Goal: Task Accomplishment & Management: Use online tool/utility

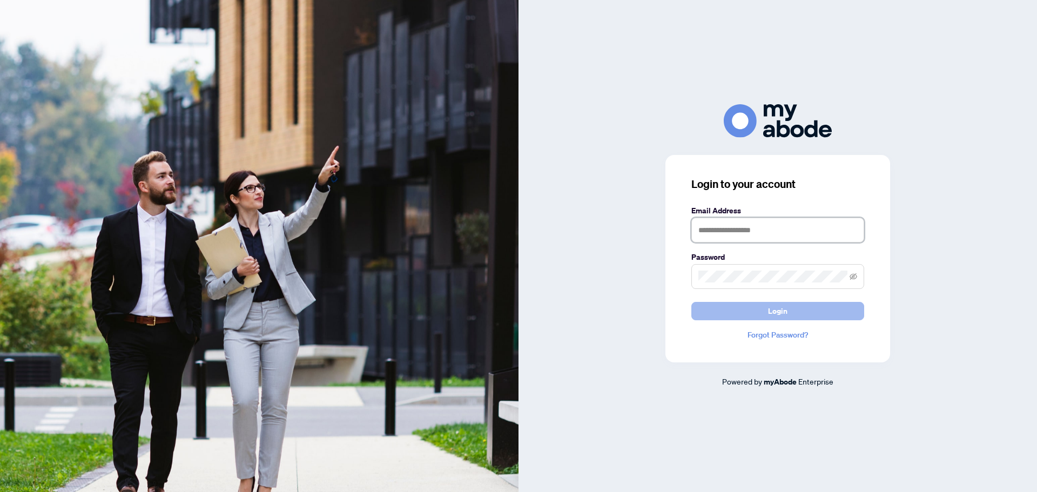
type input "**********"
click at [827, 309] on button "Login" at bounding box center [778, 311] width 173 height 18
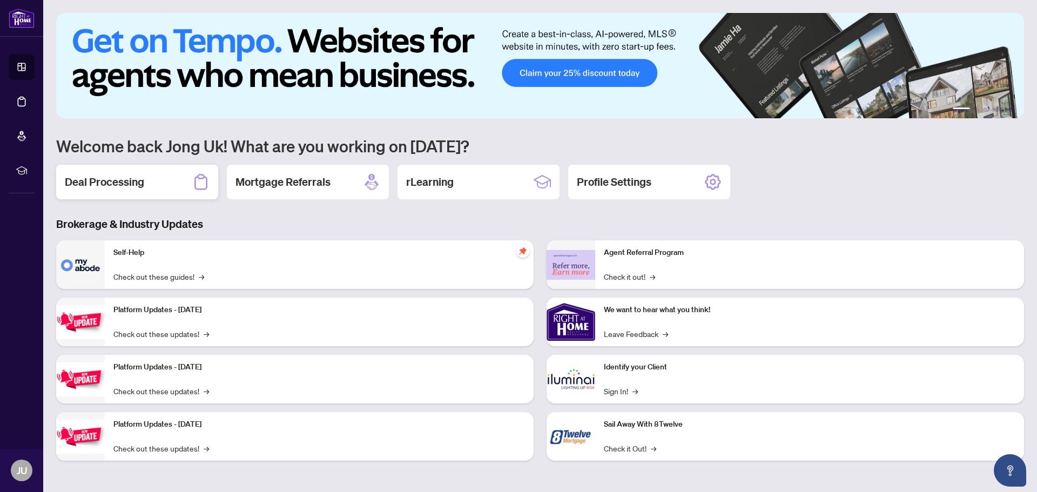
click at [128, 184] on h2 "Deal Processing" at bounding box center [104, 182] width 79 height 15
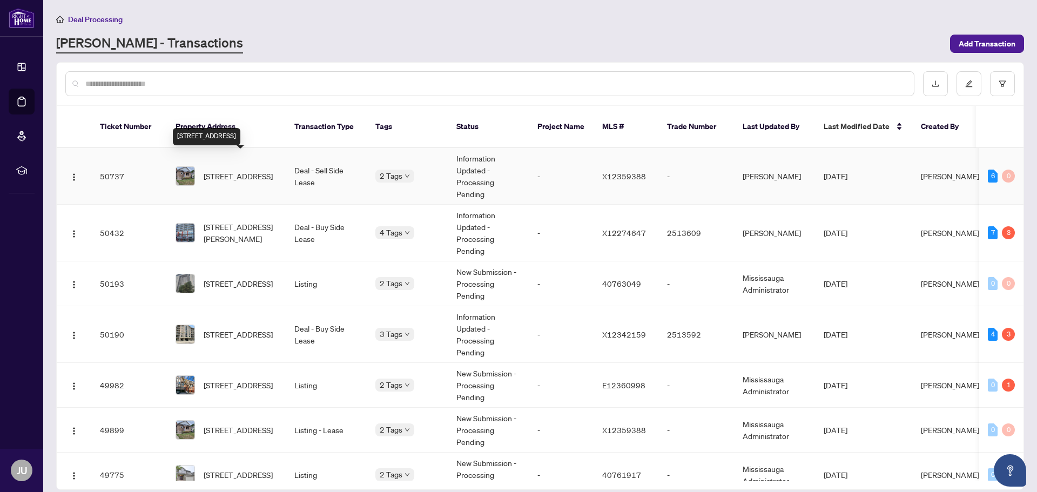
click at [248, 170] on span "[STREET_ADDRESS]" at bounding box center [238, 176] width 69 height 12
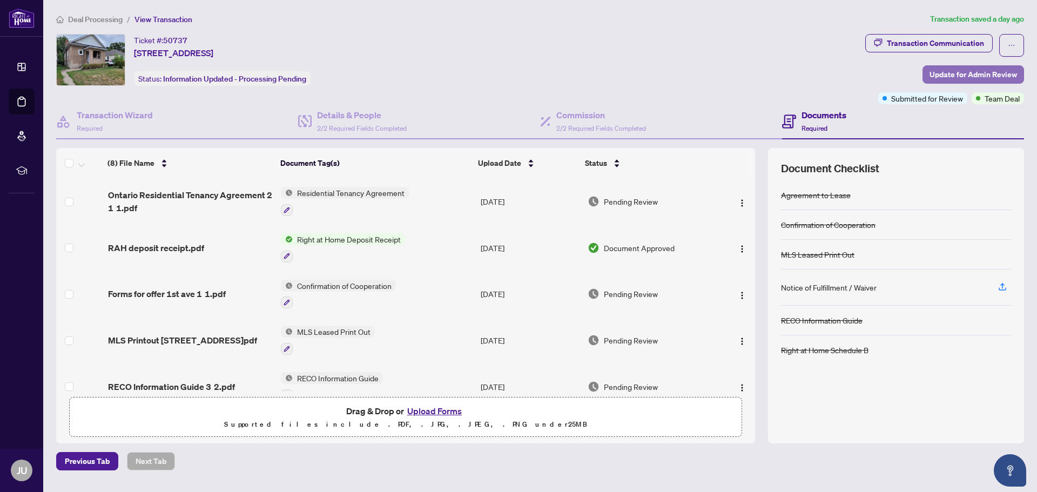
click at [969, 72] on span "Update for Admin Review" at bounding box center [974, 74] width 88 height 17
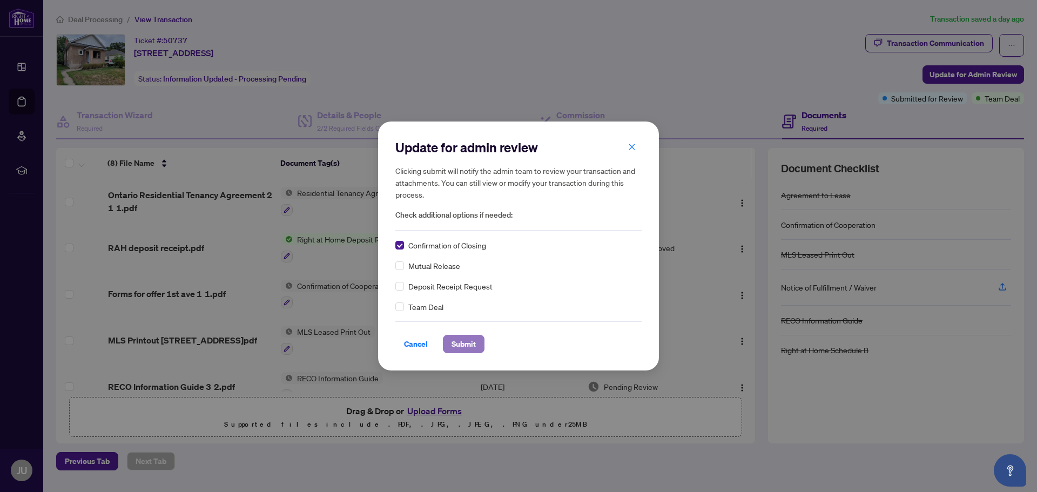
click at [463, 345] on span "Submit" at bounding box center [464, 344] width 24 height 17
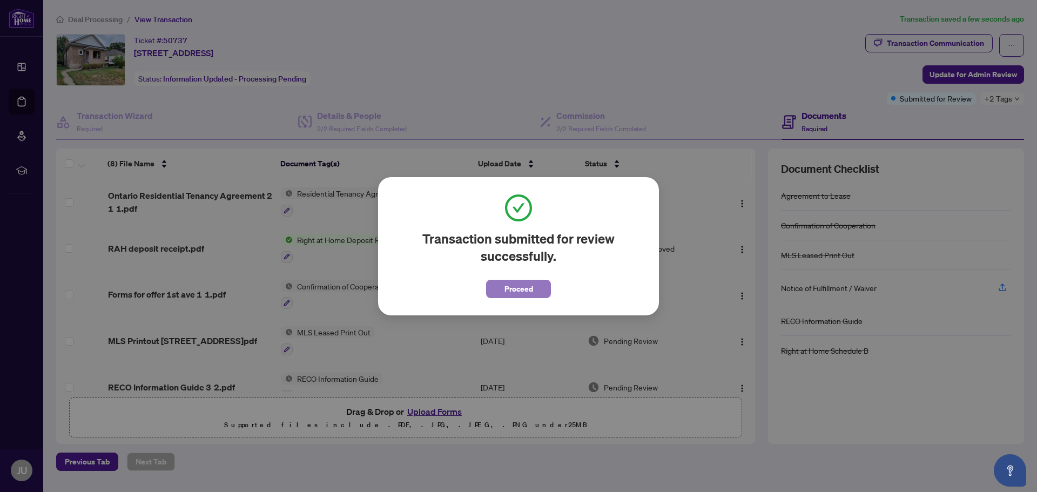
click at [527, 292] on span "Proceed" at bounding box center [519, 288] width 29 height 17
